Goal: Contribute content: Add original content to the website for others to see

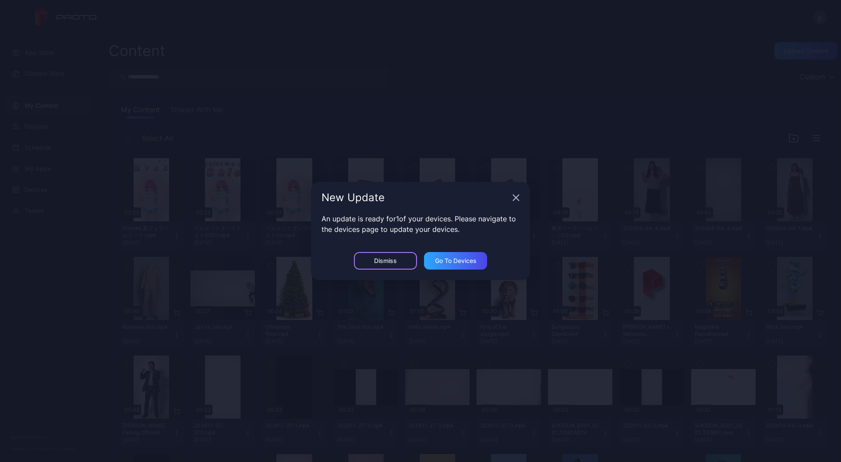
click at [402, 262] on div "Dismiss" at bounding box center [385, 261] width 63 height 18
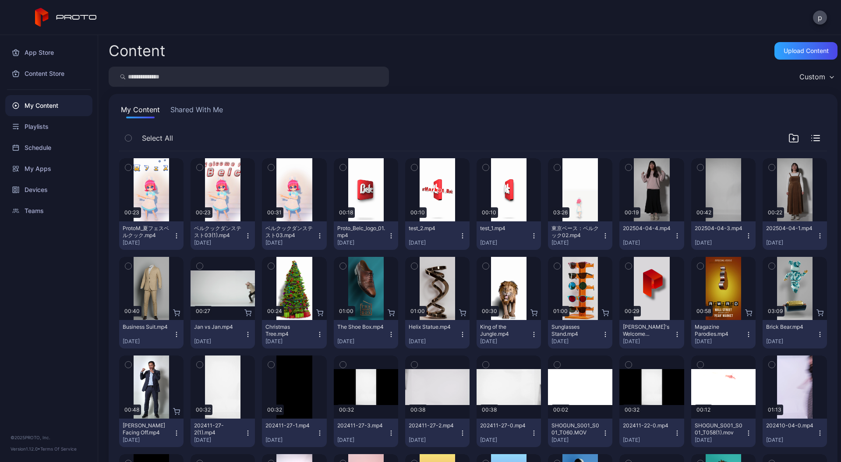
click at [175, 236] on icon "button" at bounding box center [176, 235] width 7 height 7
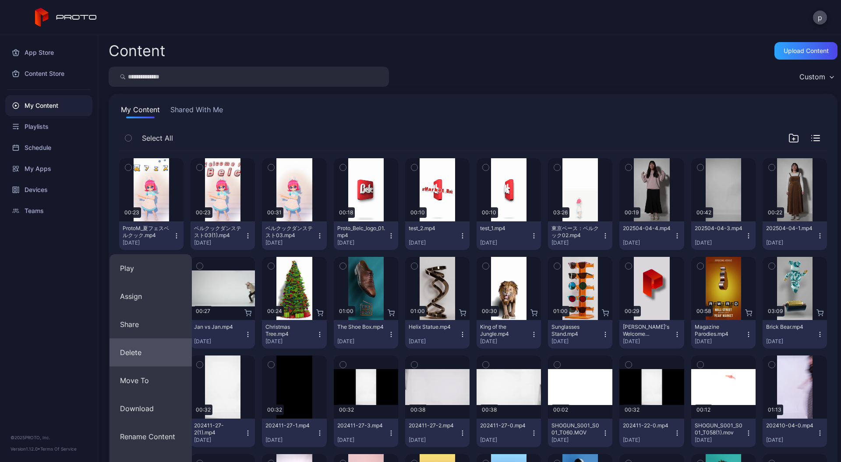
click at [154, 348] on button "Delete" at bounding box center [151, 352] width 82 height 28
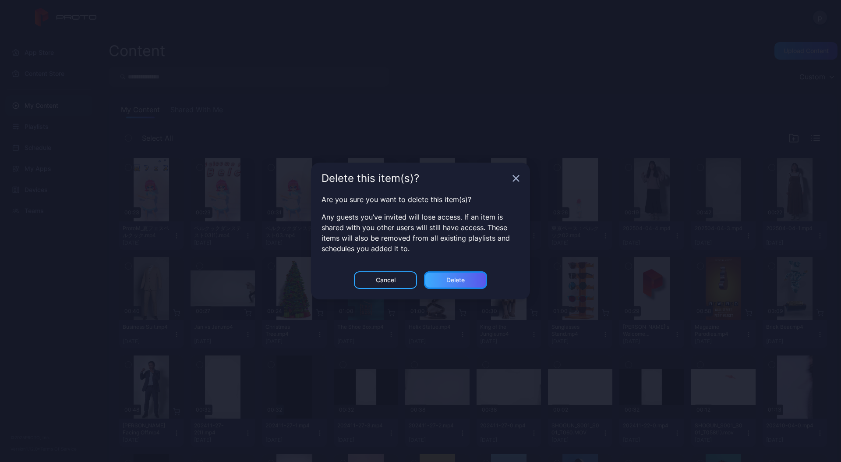
click at [438, 278] on div "Delete" at bounding box center [455, 280] width 63 height 18
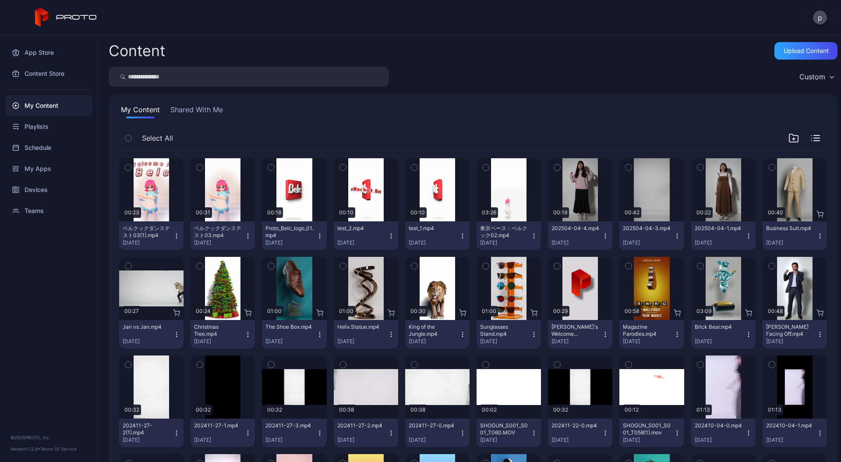
click at [173, 235] on icon "button" at bounding box center [176, 235] width 7 height 7
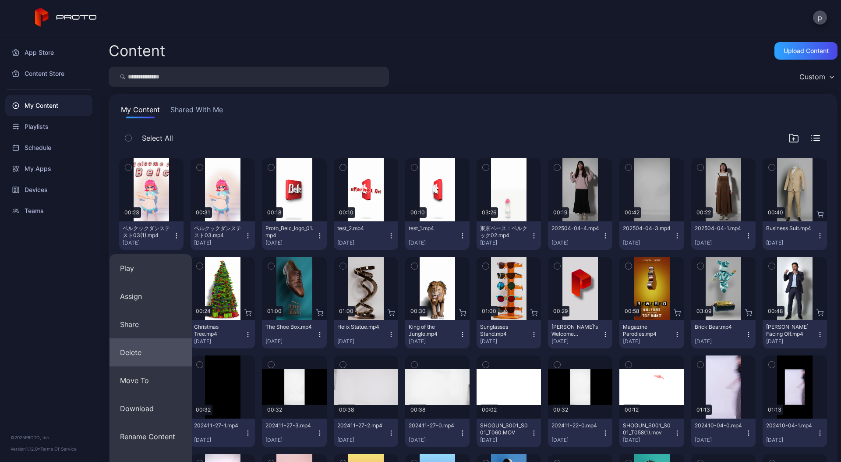
click at [153, 349] on button "Delete" at bounding box center [151, 352] width 82 height 28
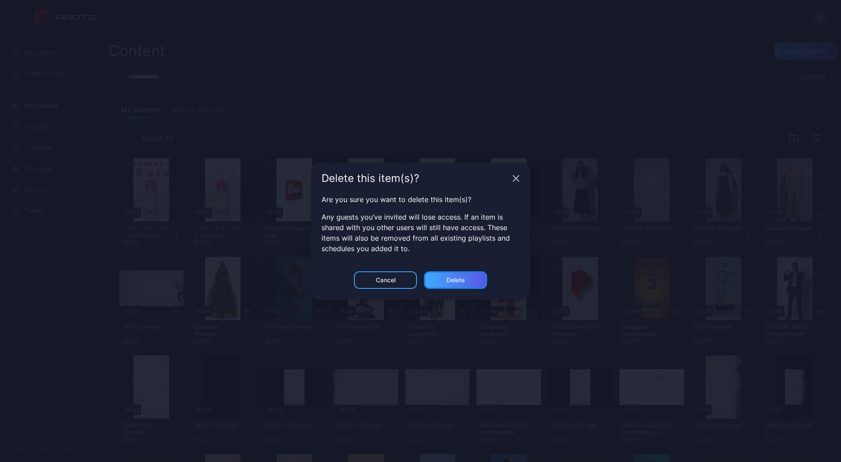
click at [453, 281] on div "Delete" at bounding box center [455, 279] width 18 height 7
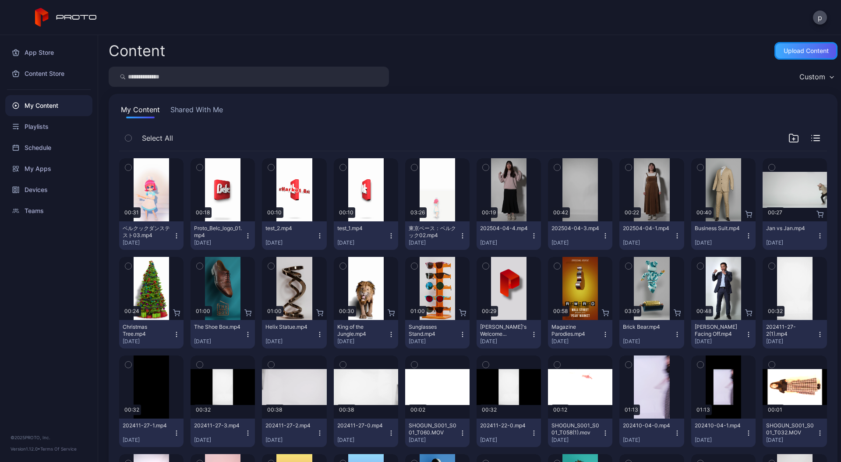
click at [793, 50] on div "Upload Content" at bounding box center [806, 50] width 45 height 7
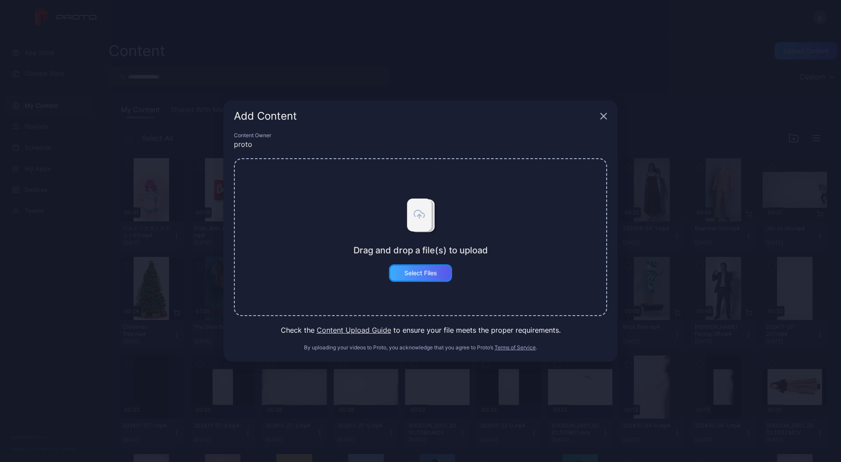
click at [425, 278] on div "Select Files" at bounding box center [420, 273] width 63 height 18
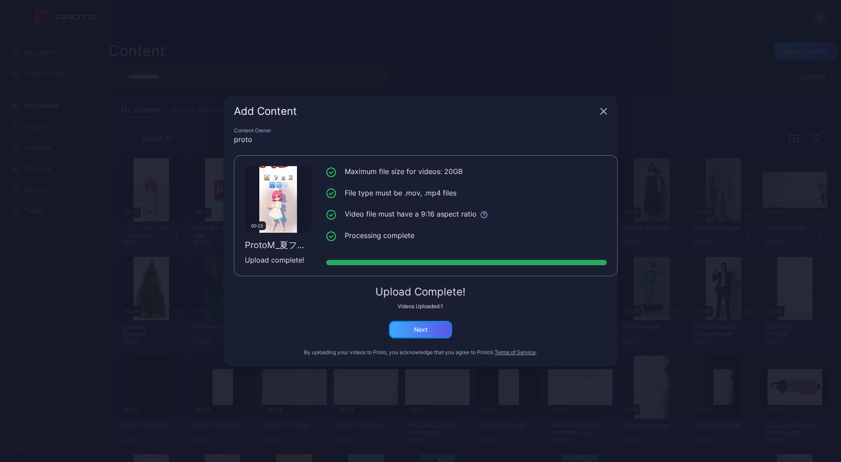
click at [443, 329] on div "Next" at bounding box center [420, 330] width 63 height 18
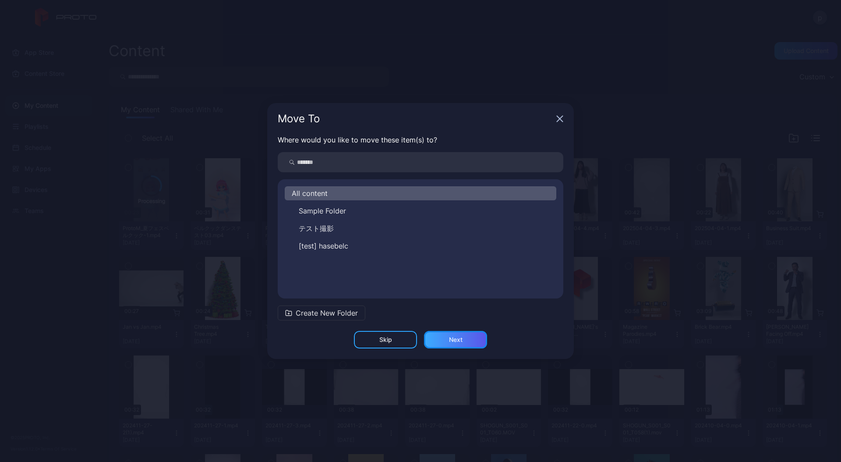
click at [453, 342] on div "Next" at bounding box center [456, 339] width 14 height 7
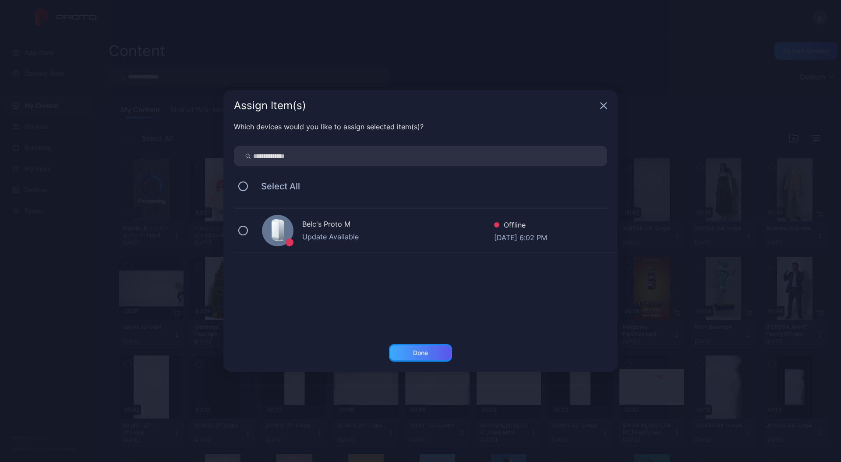
click at [436, 351] on div "Done" at bounding box center [420, 353] width 63 height 18
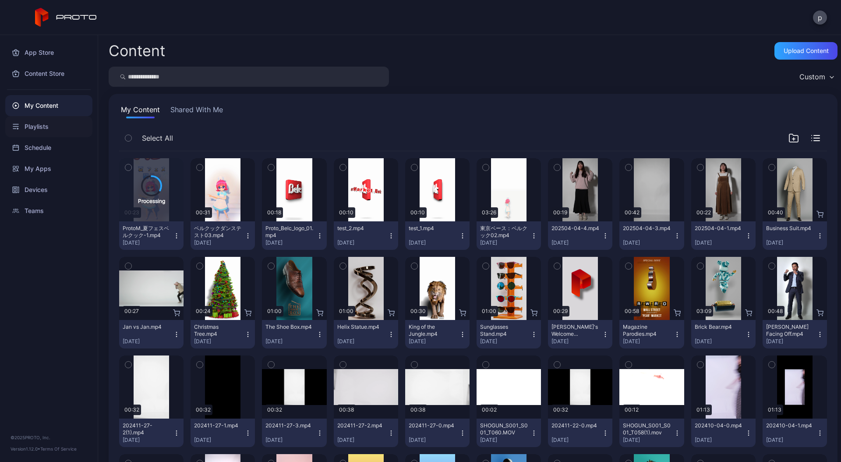
click at [53, 127] on div "Playlists" at bounding box center [48, 126] width 87 height 21
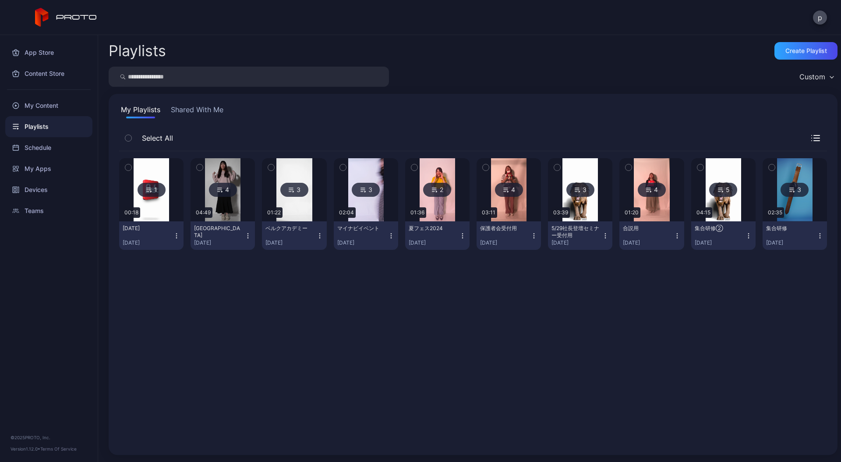
click at [161, 175] on img at bounding box center [151, 189] width 35 height 63
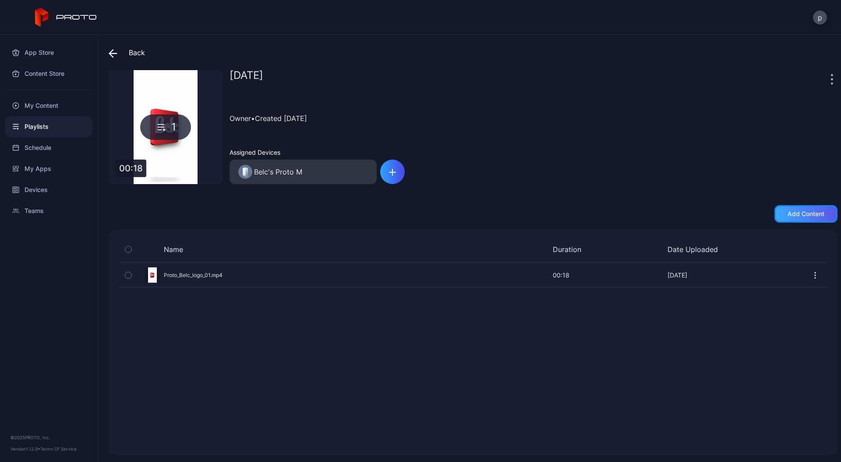
click at [800, 212] on div "Add content" at bounding box center [806, 213] width 37 height 7
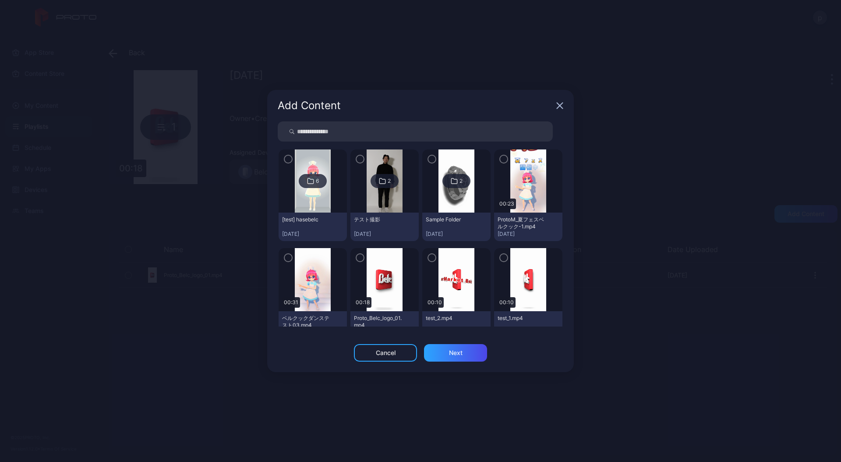
click at [500, 160] on icon "button" at bounding box center [503, 159] width 7 height 10
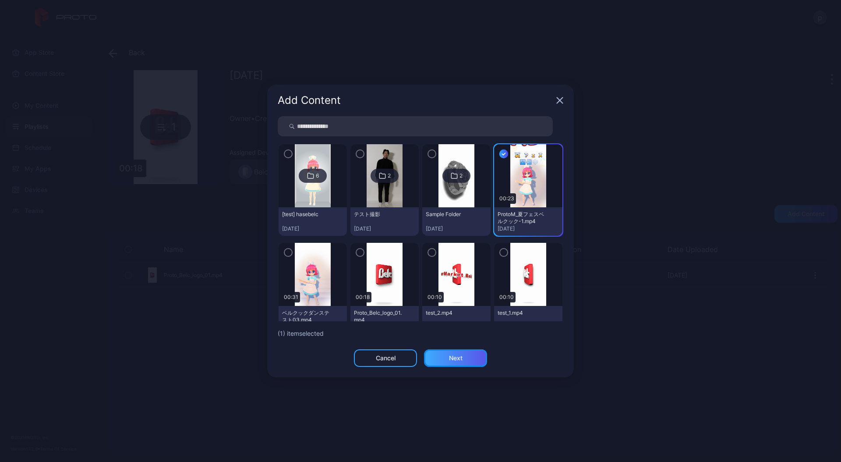
click at [470, 364] on div "Next" at bounding box center [455, 358] width 63 height 18
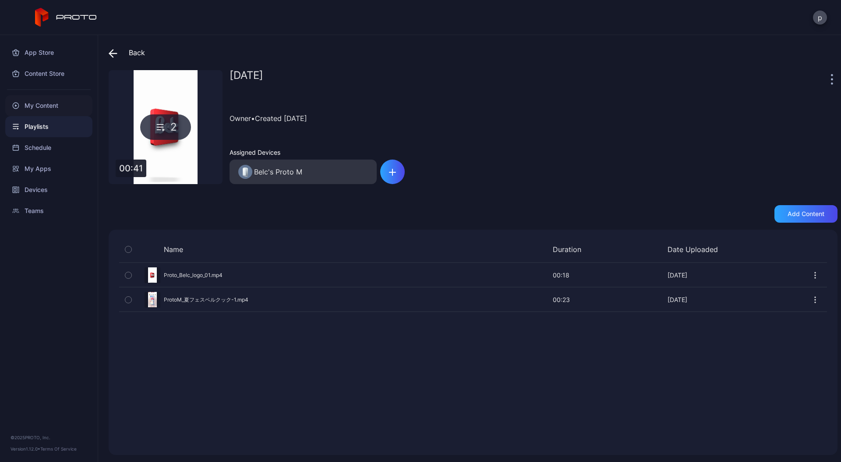
click at [52, 100] on div "My Content" at bounding box center [48, 105] width 87 height 21
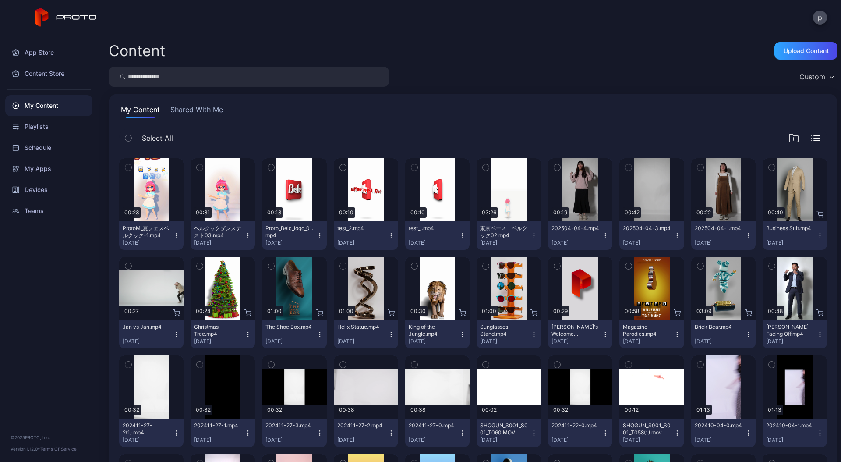
click at [174, 237] on icon "button" at bounding box center [176, 235] width 7 height 7
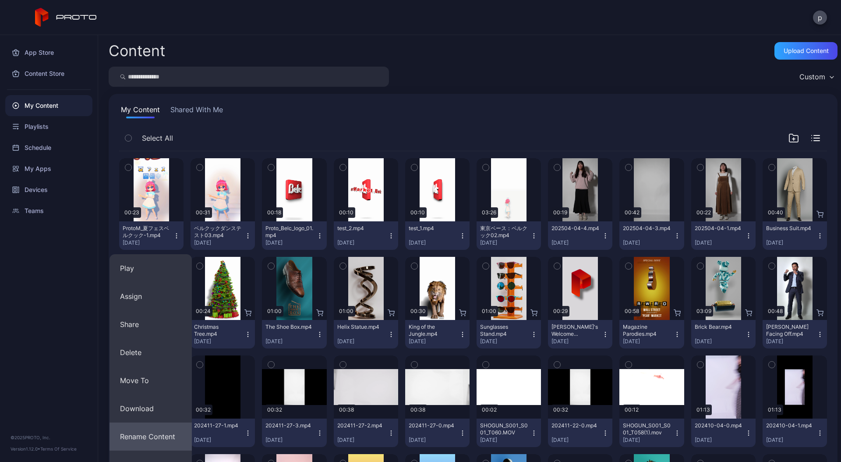
click at [175, 436] on button "Rename Content" at bounding box center [151, 436] width 82 height 28
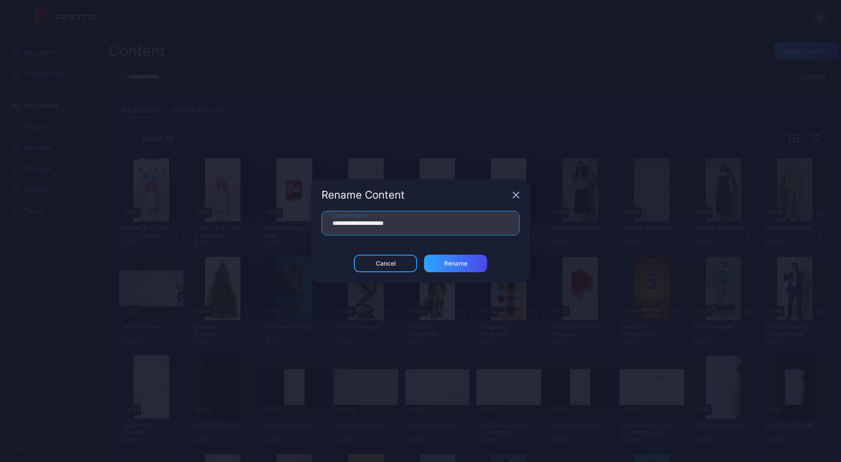
drag, startPoint x: 357, startPoint y: 223, endPoint x: 314, endPoint y: 214, distance: 44.3
click at [317, 215] on div "**********" at bounding box center [420, 233] width 219 height 44
type input "**********"
click at [466, 265] on div "Rename" at bounding box center [455, 263] width 23 height 7
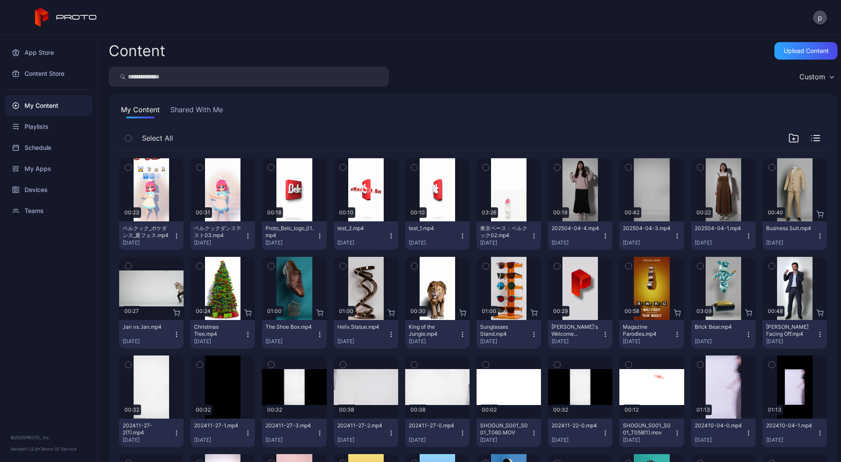
click at [248, 235] on icon "button" at bounding box center [248, 235] width 0 height 0
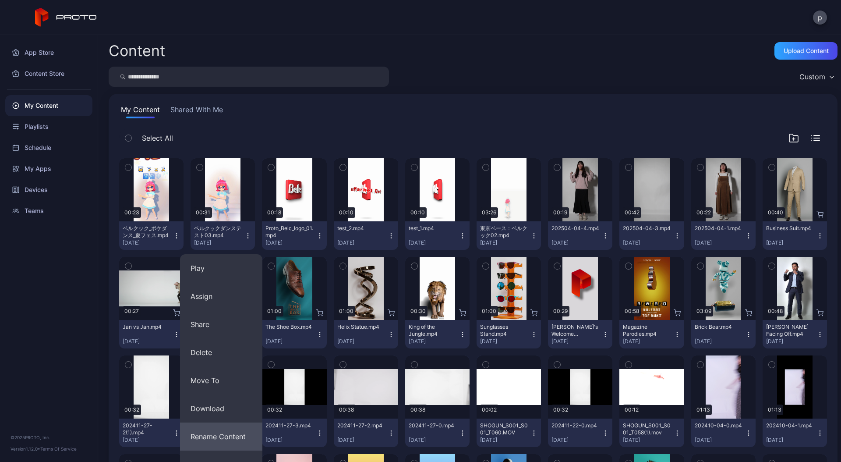
click at [217, 435] on button "Rename Content" at bounding box center [221, 436] width 82 height 28
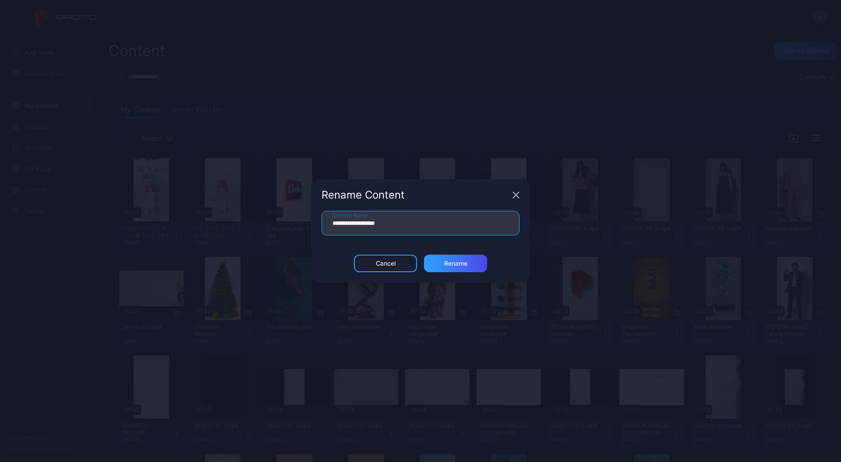
drag, startPoint x: 404, startPoint y: 222, endPoint x: 252, endPoint y: 219, distance: 151.6
click at [252, 219] on div "**********" at bounding box center [420, 231] width 841 height 462
paste input "**********"
type input "**********"
click at [449, 263] on div "Rename" at bounding box center [455, 263] width 23 height 7
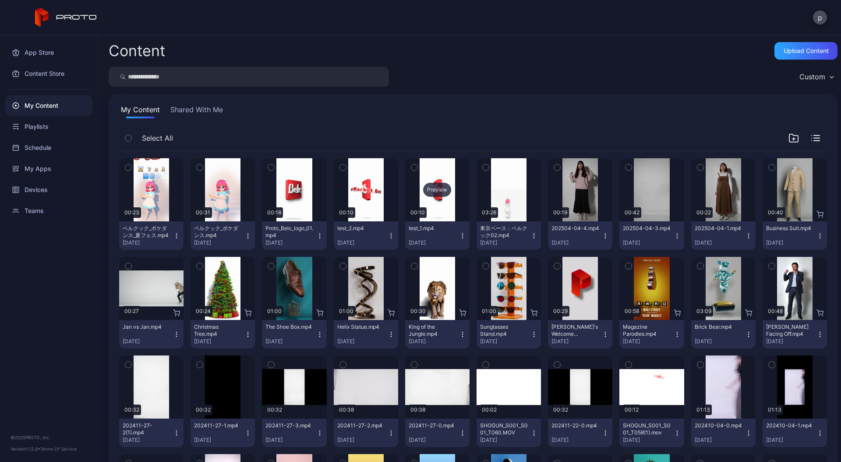
click at [435, 190] on div "Preview" at bounding box center [437, 190] width 28 height 14
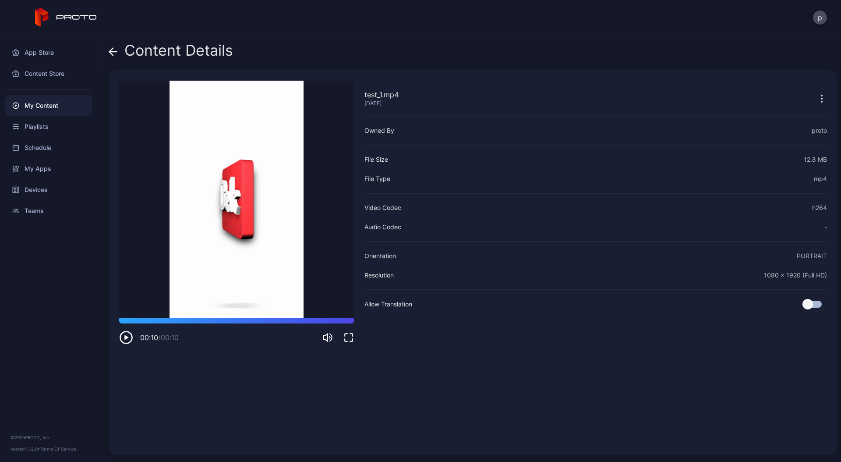
click at [435, 190] on div "test_1.mp4 [DATE] Owned By proto File Size 12.8 MB File Type mp4 Video Codec h2…" at bounding box center [595, 263] width 463 height 364
click at [111, 53] on icon at bounding box center [113, 51] width 9 height 9
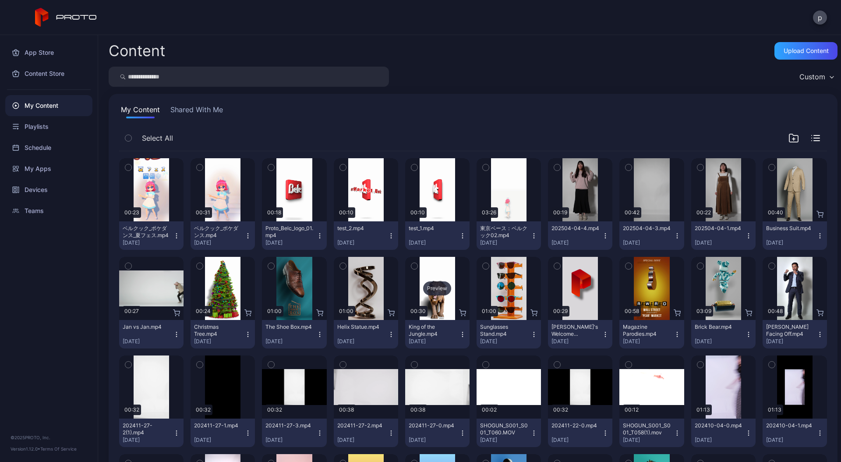
click at [435, 288] on div "Preview" at bounding box center [437, 288] width 28 height 14
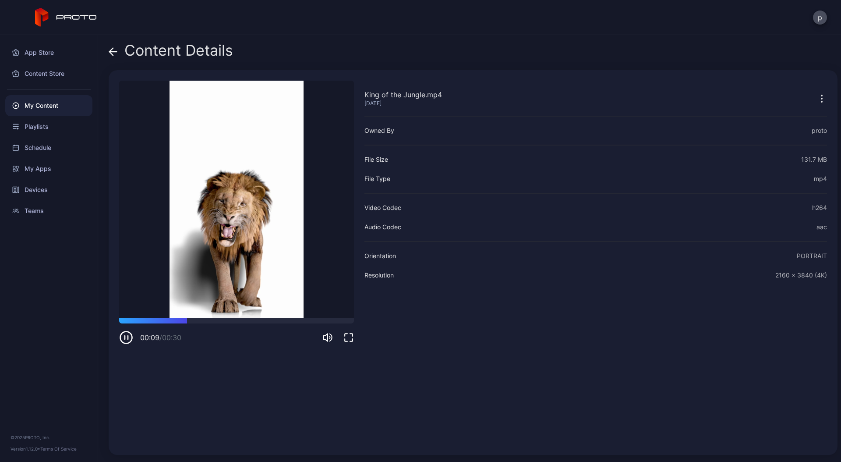
click at [114, 52] on icon at bounding box center [113, 52] width 7 height 0
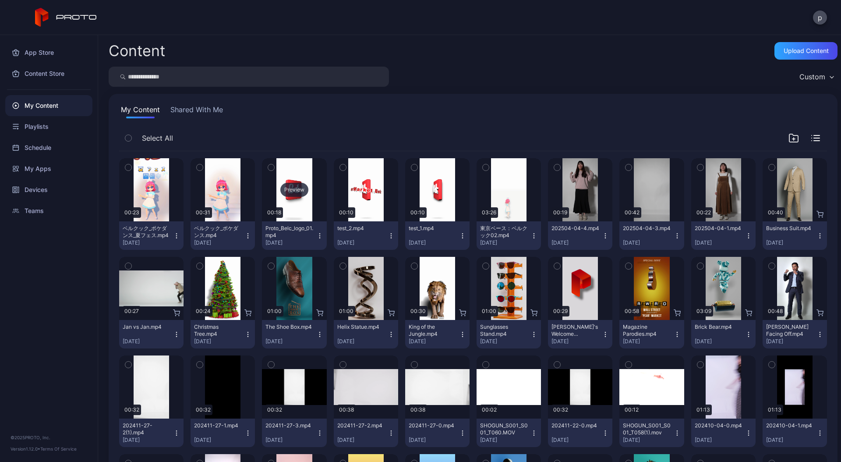
click at [294, 191] on div "Preview" at bounding box center [294, 190] width 28 height 14
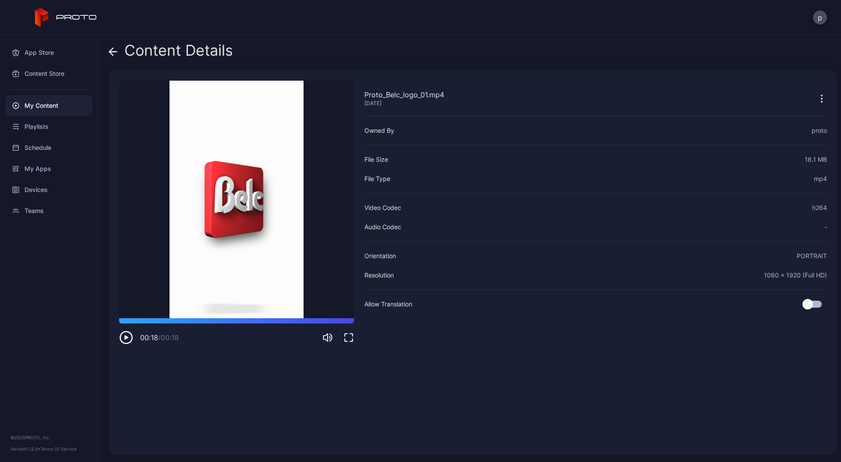
click at [126, 336] on icon "button" at bounding box center [126, 337] width 4 height 4
click at [126, 336] on icon "button" at bounding box center [126, 337] width 14 height 14
click at [126, 336] on icon "button" at bounding box center [126, 337] width 4 height 4
click at [129, 322] on div at bounding box center [236, 320] width 235 height 5
click at [111, 52] on icon at bounding box center [113, 52] width 7 height 0
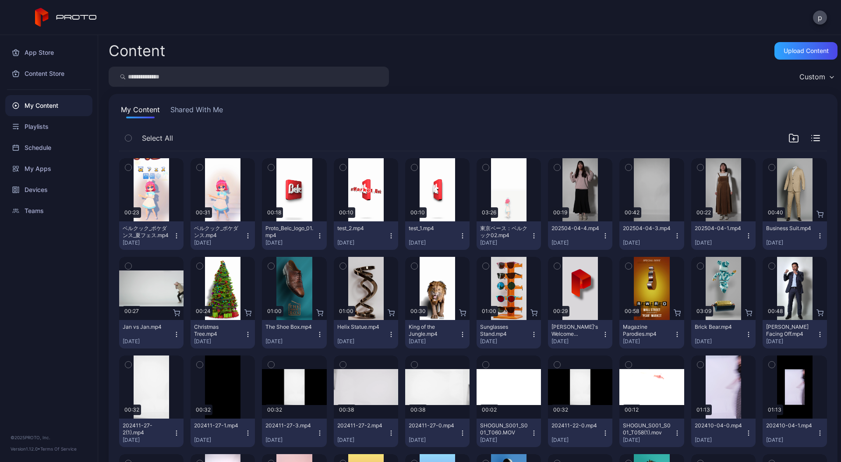
click at [316, 234] on icon "button" at bounding box center [319, 235] width 7 height 7
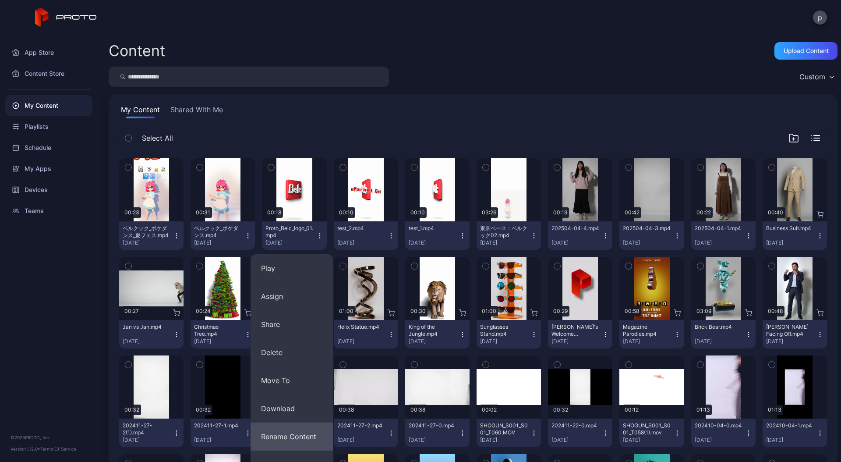
click at [295, 429] on button "Rename Content" at bounding box center [292, 436] width 82 height 28
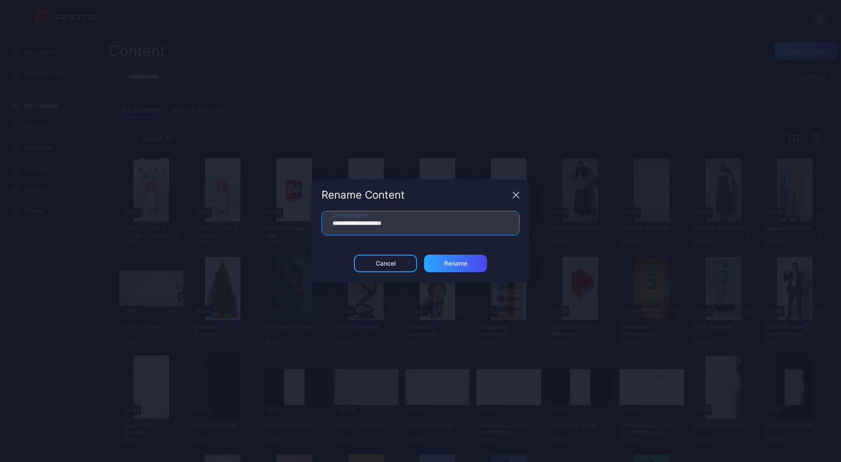
drag, startPoint x: 385, startPoint y: 226, endPoint x: 267, endPoint y: 203, distance: 119.9
click at [267, 203] on div "**********" at bounding box center [420, 231] width 841 height 462
type input "**********"
click at [449, 266] on div "Rename" at bounding box center [455, 263] width 23 height 7
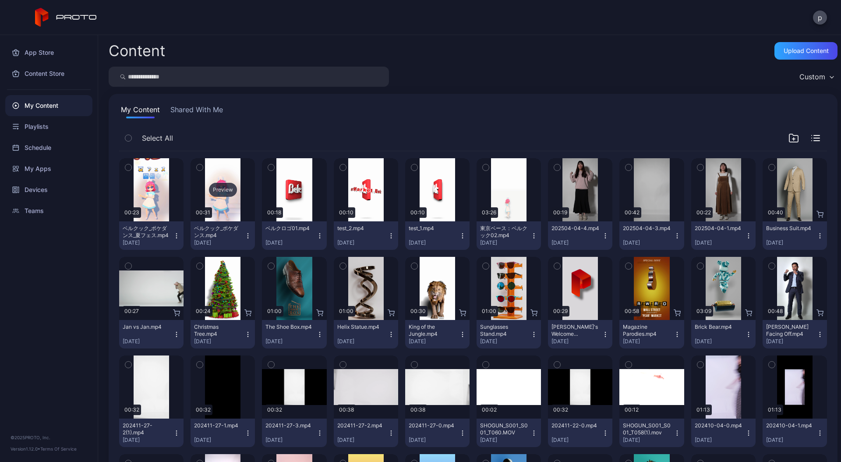
click at [226, 190] on div "Preview" at bounding box center [223, 190] width 28 height 14
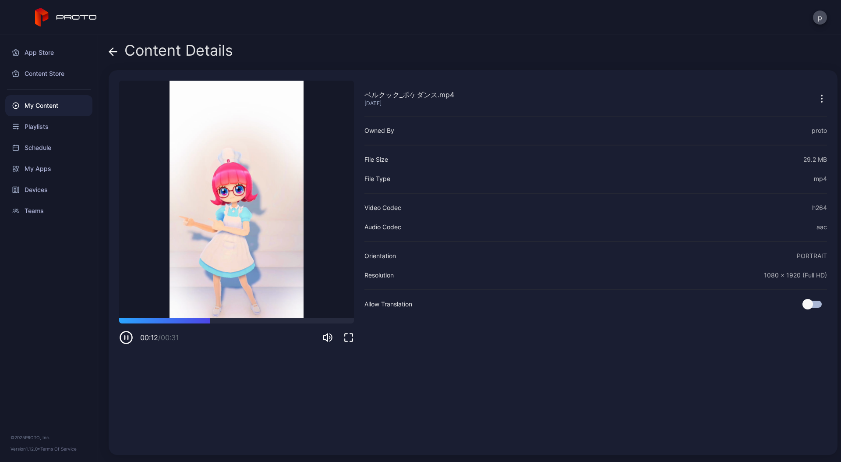
click at [113, 49] on icon at bounding box center [113, 51] width 9 height 9
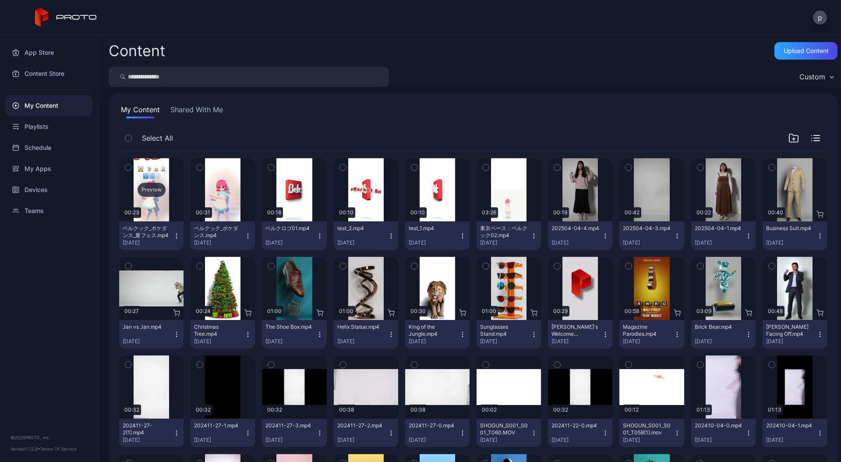
click at [148, 180] on div "Preview" at bounding box center [151, 189] width 64 height 63
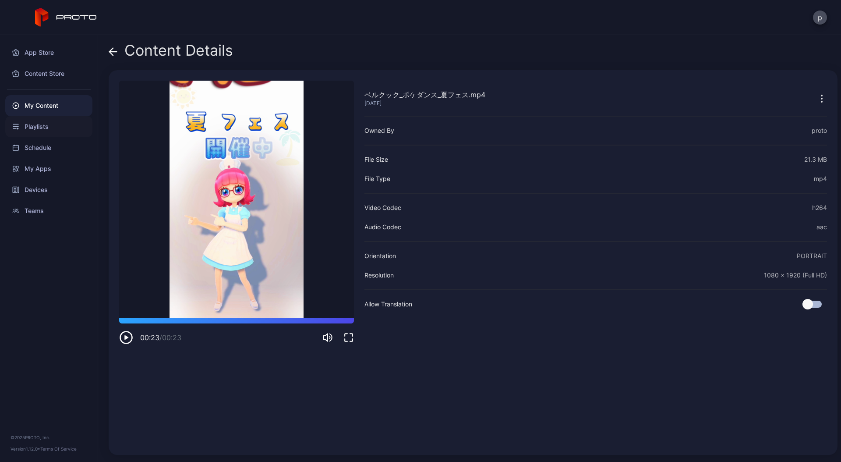
click at [32, 120] on div "Playlists" at bounding box center [48, 126] width 87 height 21
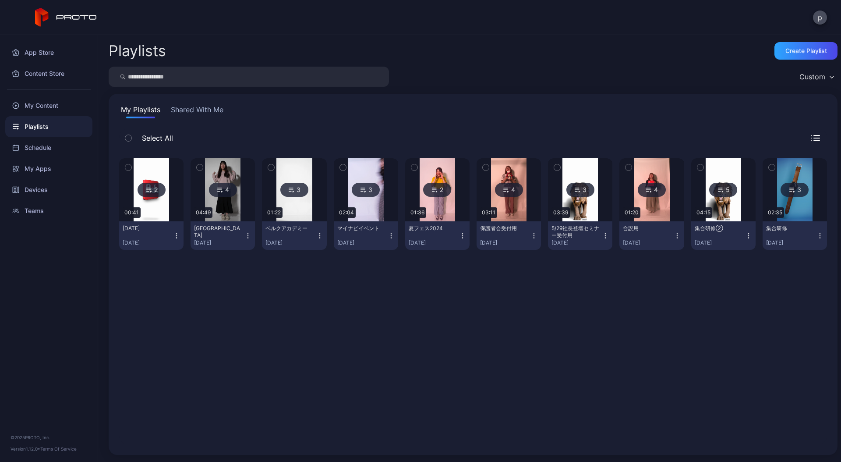
click at [142, 165] on img at bounding box center [151, 189] width 35 height 63
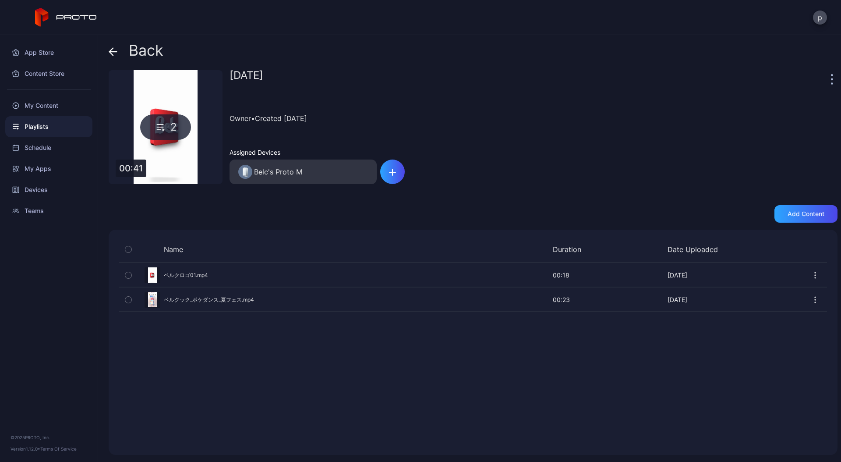
click at [172, 120] on div "2" at bounding box center [165, 126] width 51 height 25
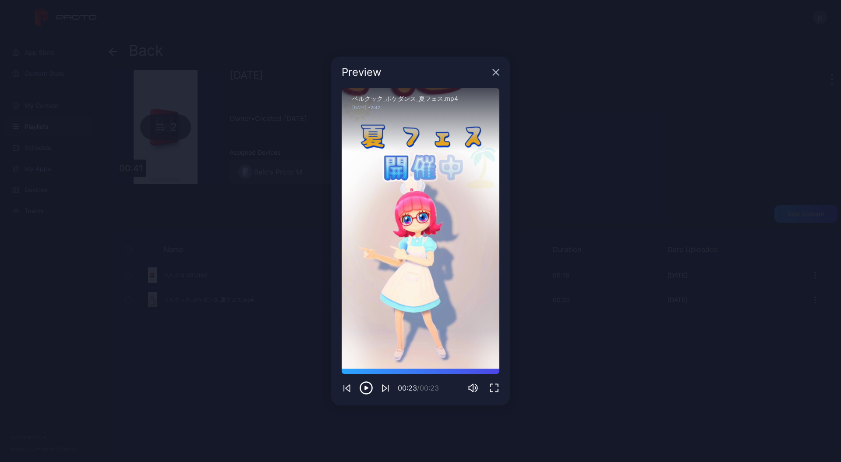
click at [496, 73] on icon "button" at bounding box center [496, 73] width 6 height 6
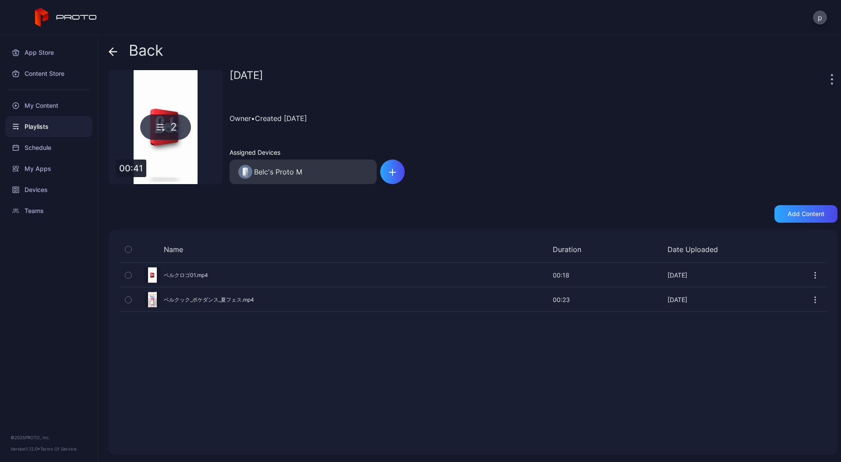
click at [446, 118] on div "Owner • Created [DATE]" at bounding box center [534, 118] width 608 height 40
